Goal: Information Seeking & Learning: Learn about a topic

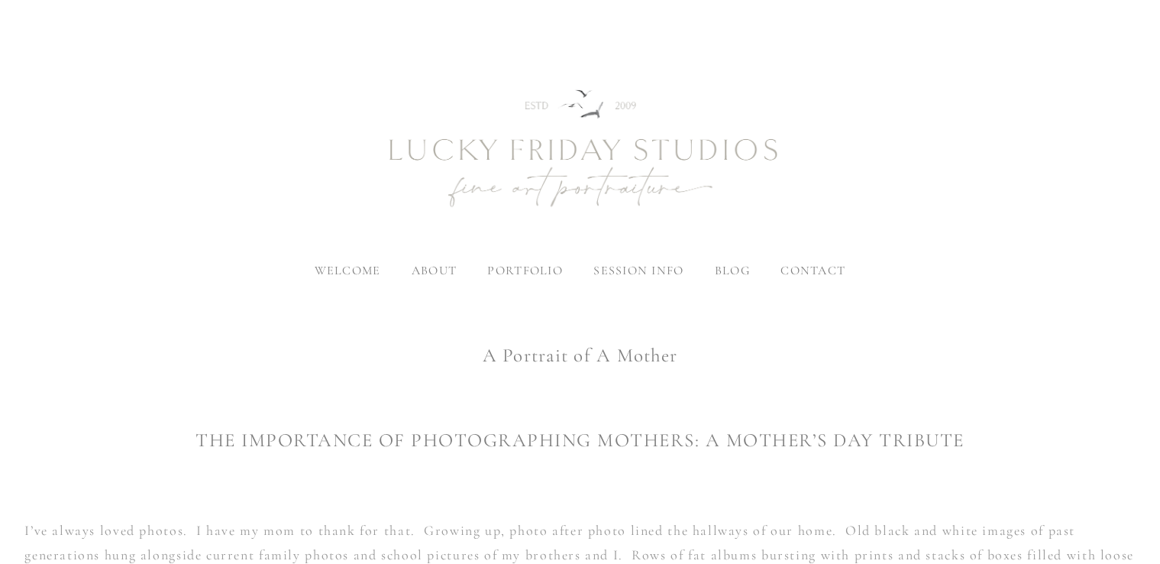
scroll to position [492, 0]
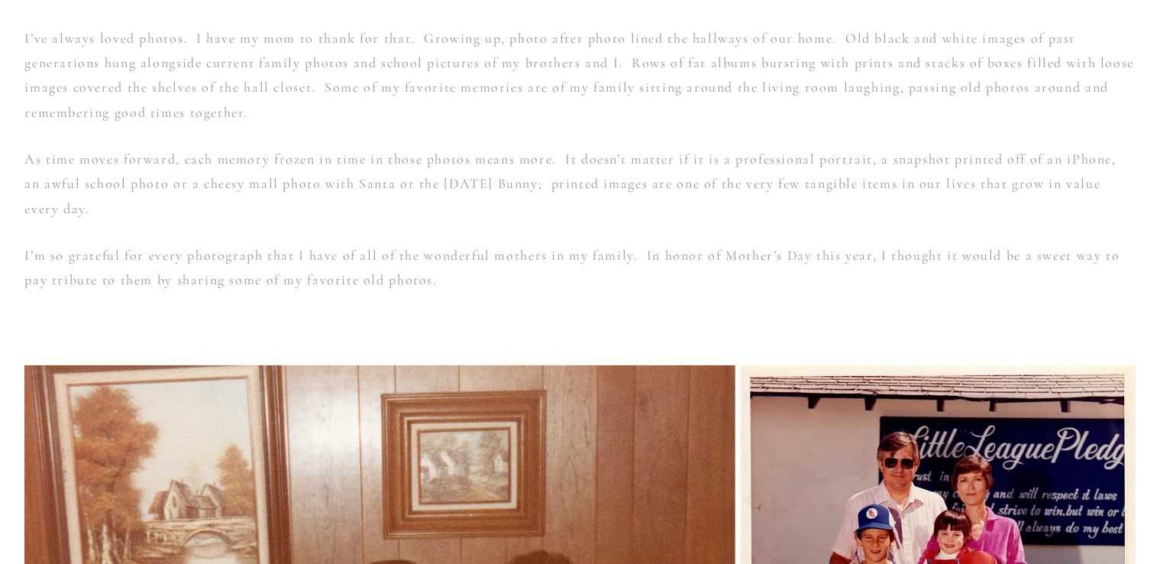
click at [308, 327] on p at bounding box center [579, 327] width 1110 height 24
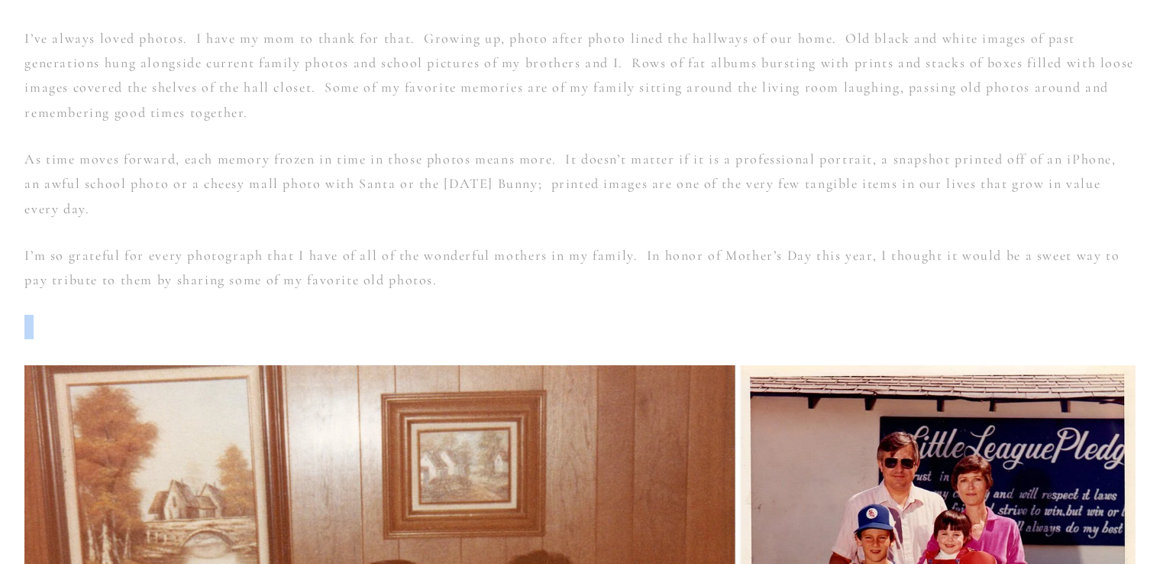
click at [308, 327] on p at bounding box center [579, 327] width 1110 height 24
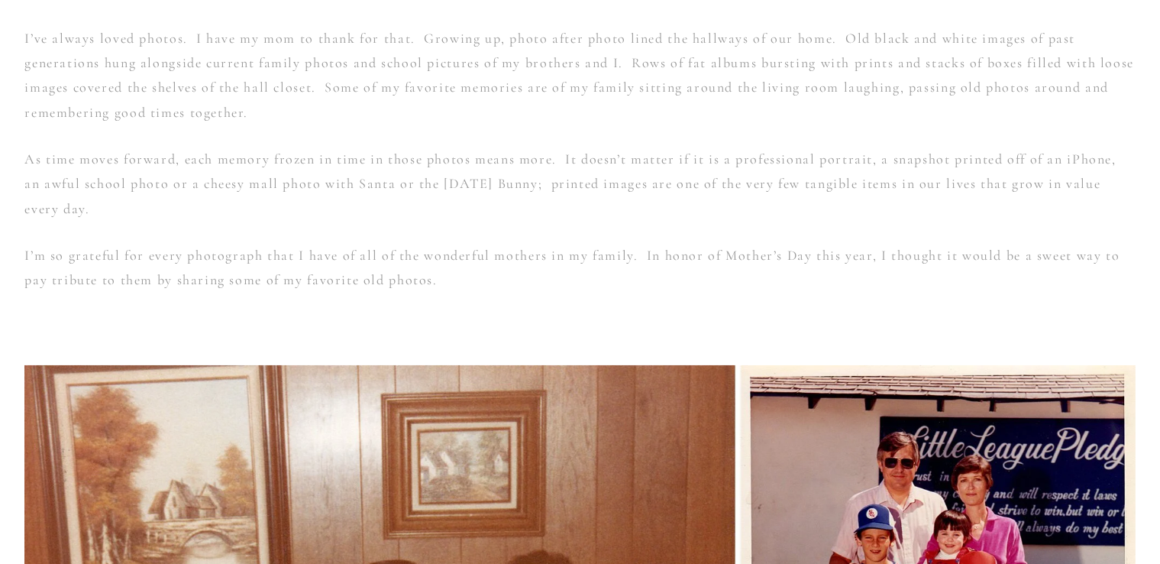
click at [308, 327] on p at bounding box center [579, 327] width 1110 height 24
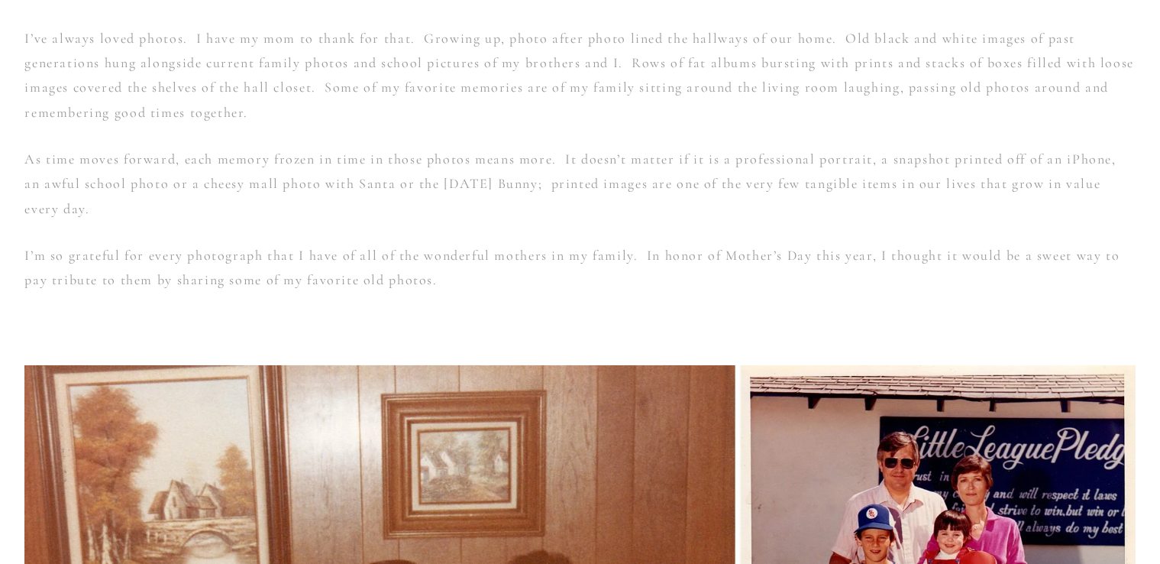
click at [308, 327] on p at bounding box center [579, 327] width 1110 height 24
